Goal: Find specific page/section: Find specific page/section

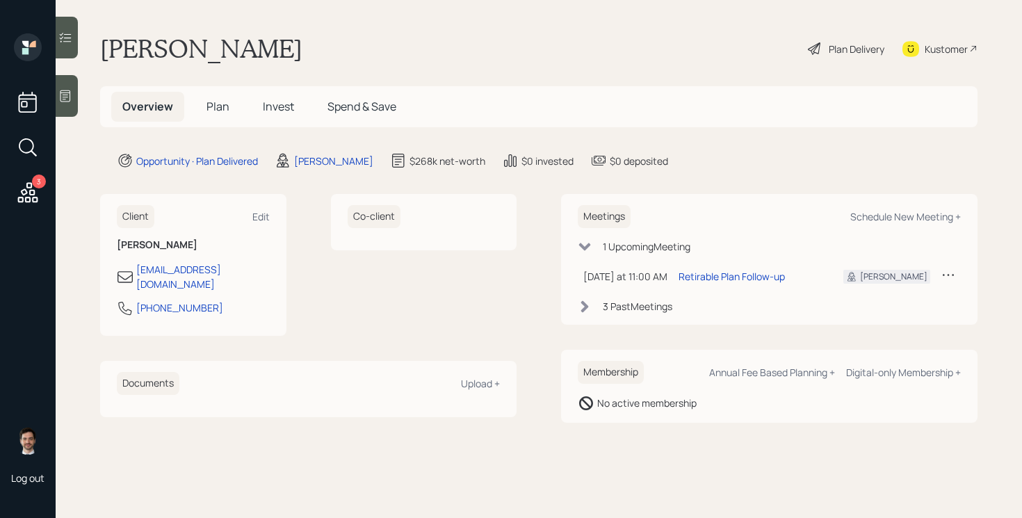
click at [219, 100] on span "Plan" at bounding box center [218, 106] width 23 height 15
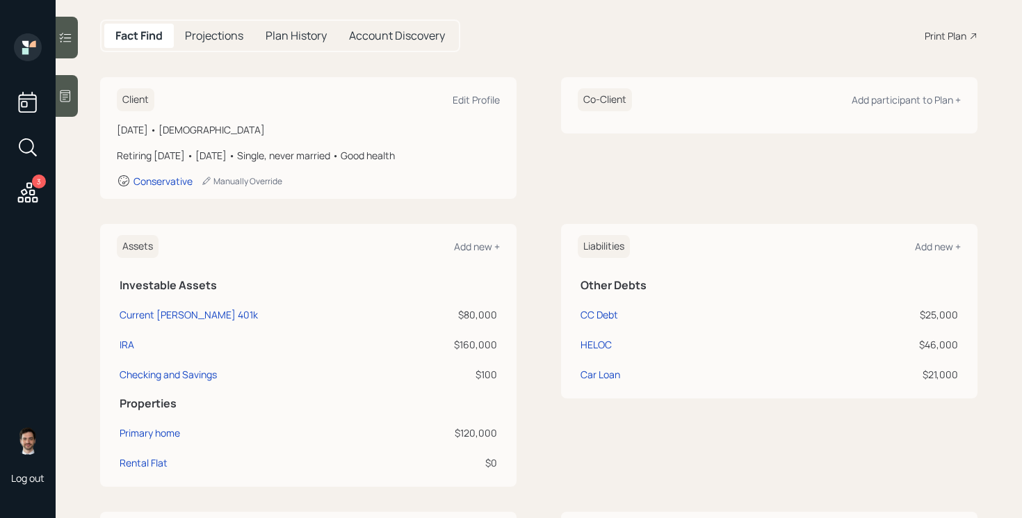
scroll to position [140, 0]
